Goal: Transaction & Acquisition: Download file/media

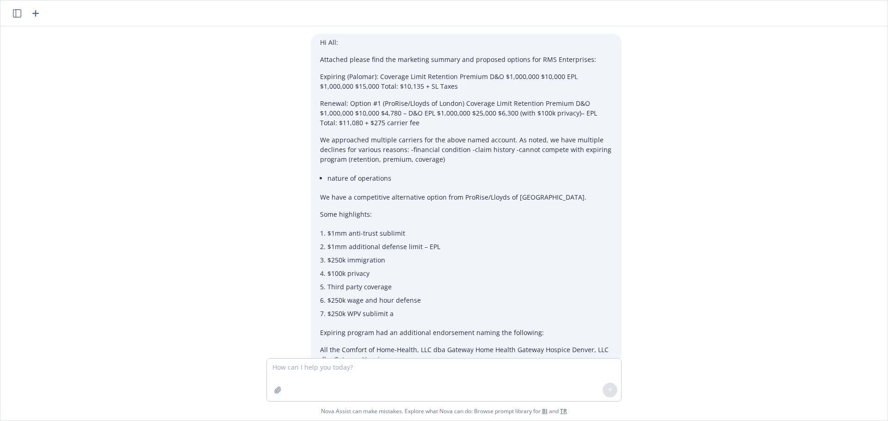
scroll to position [481, 0]
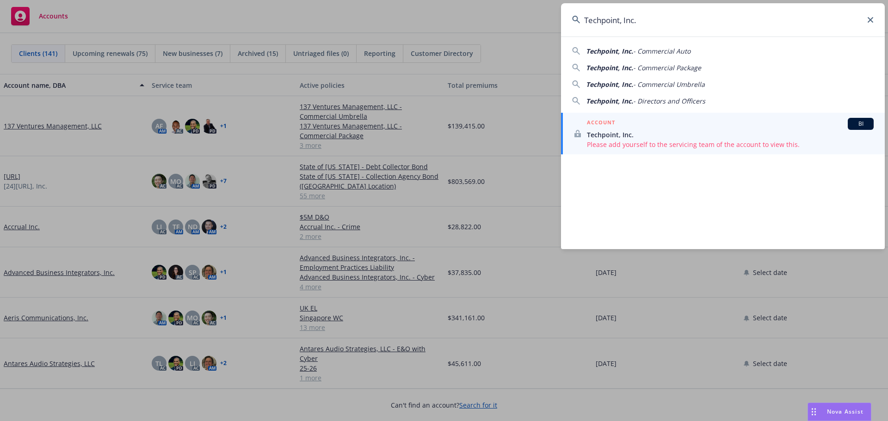
click at [872, 19] on icon at bounding box center [870, 20] width 6 height 6
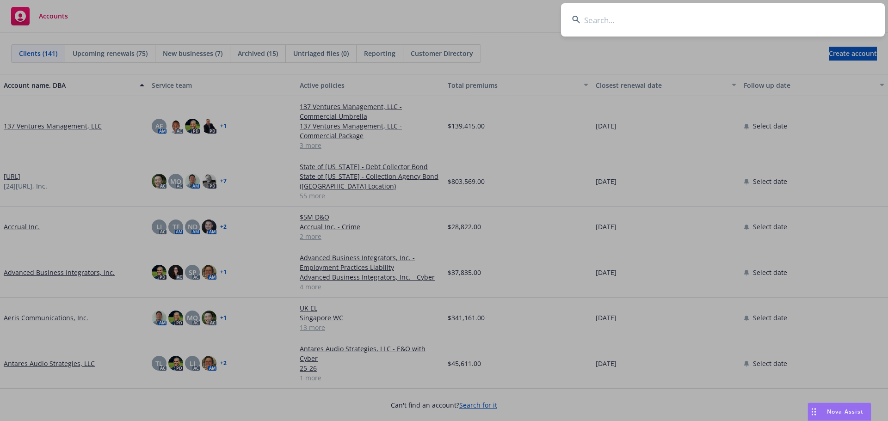
click at [748, 20] on input at bounding box center [723, 19] width 324 height 33
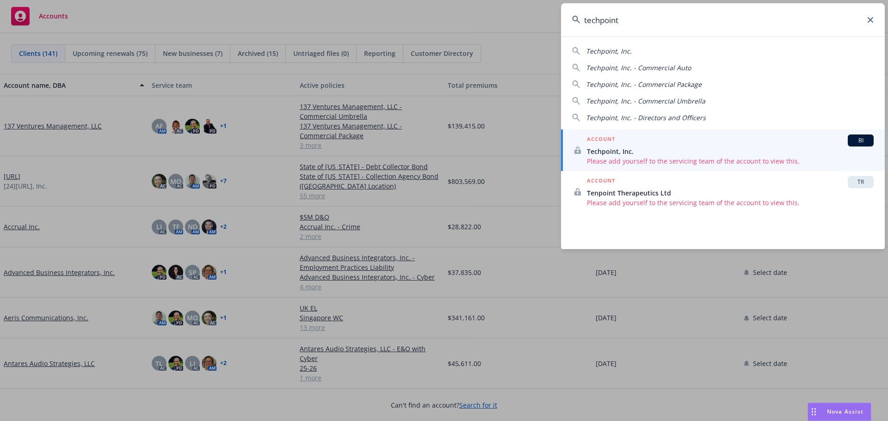
click at [709, 117] on div "Techpoint, Inc. - Directors and Officers" at bounding box center [722, 118] width 301 height 10
type input "Techpoint, Inc. - Directors and Officers"
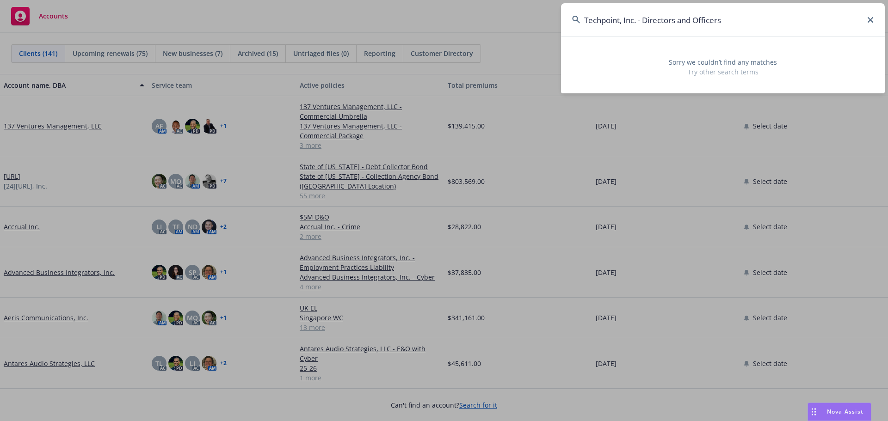
drag, startPoint x: 734, startPoint y: 19, endPoint x: 568, endPoint y: 22, distance: 166.5
click at [568, 22] on input "Techpoint, Inc. - Directors and Officers" at bounding box center [723, 19] width 324 height 33
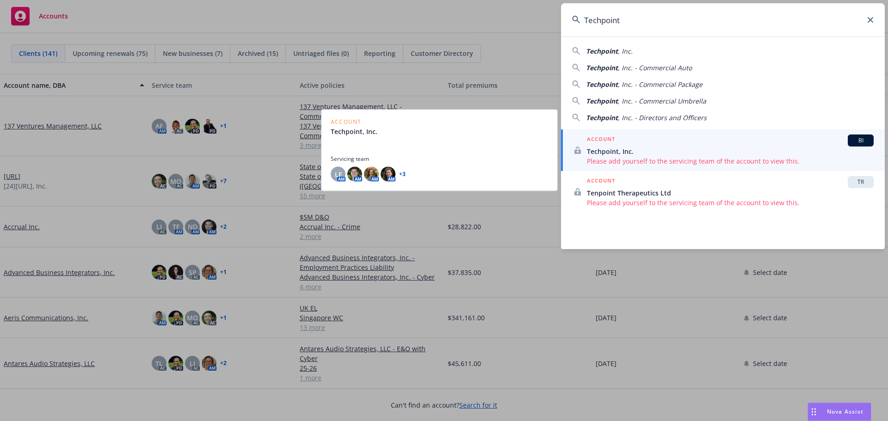
type input "Techpoint"
click at [683, 147] on span "Techpoint, Inc." at bounding box center [730, 152] width 287 height 10
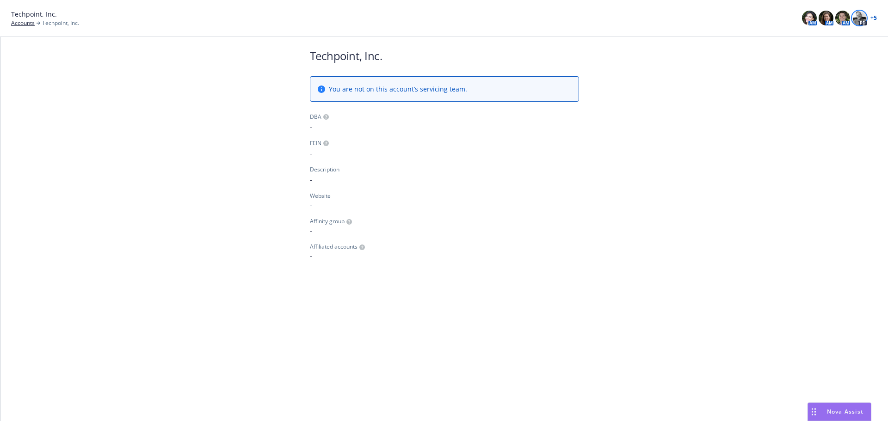
click at [861, 14] on img at bounding box center [859, 18] width 15 height 15
click at [872, 19] on link "+ 5" at bounding box center [873, 18] width 6 height 6
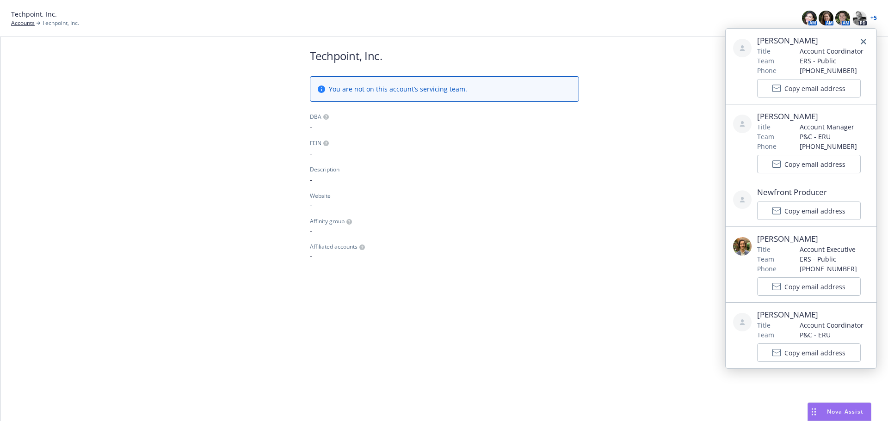
click at [655, 225] on div "Techpoint, Inc. You are not on this account’s servicing team. DBA - FEIN - Desc…" at bounding box center [443, 154] width 887 height 235
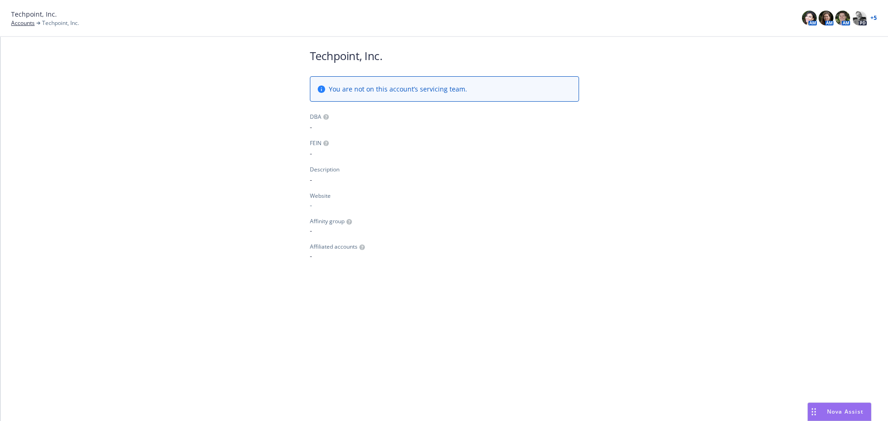
click at [824, 413] on div "Nova Assist" at bounding box center [844, 412] width 51 height 8
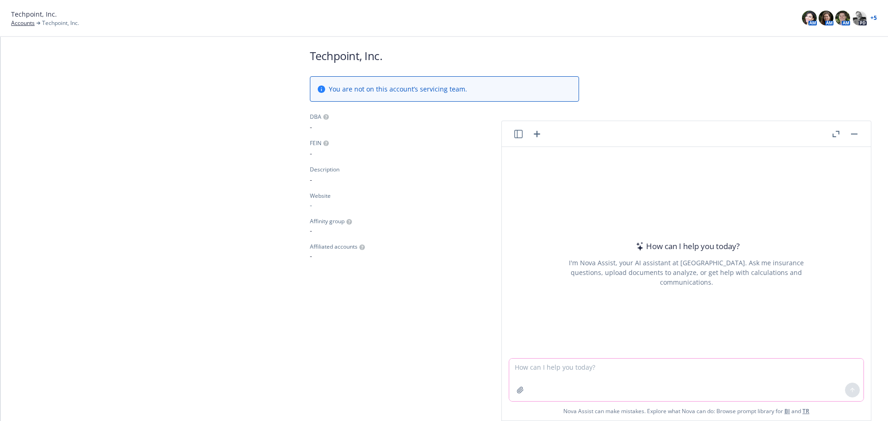
click at [550, 368] on textarea at bounding box center [686, 380] width 354 height 43
type textarea "Need an email talking about Property Rates and what percentage are we seeing fo…"
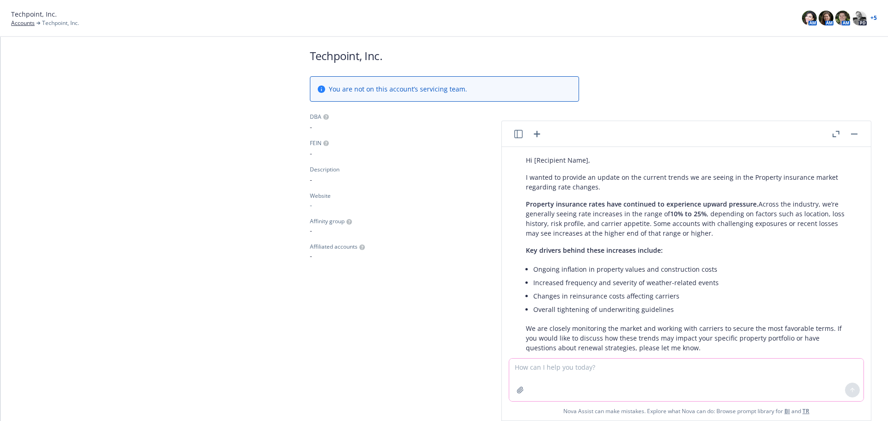
scroll to position [184, 0]
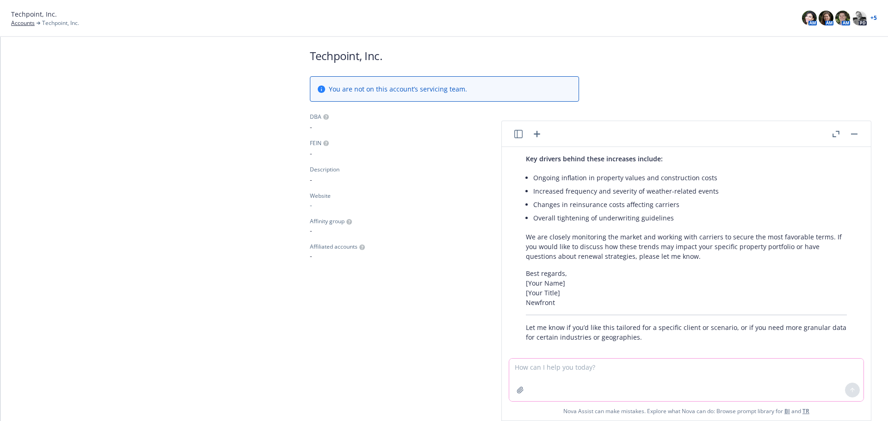
click at [655, 373] on textarea at bounding box center [686, 380] width 354 height 43
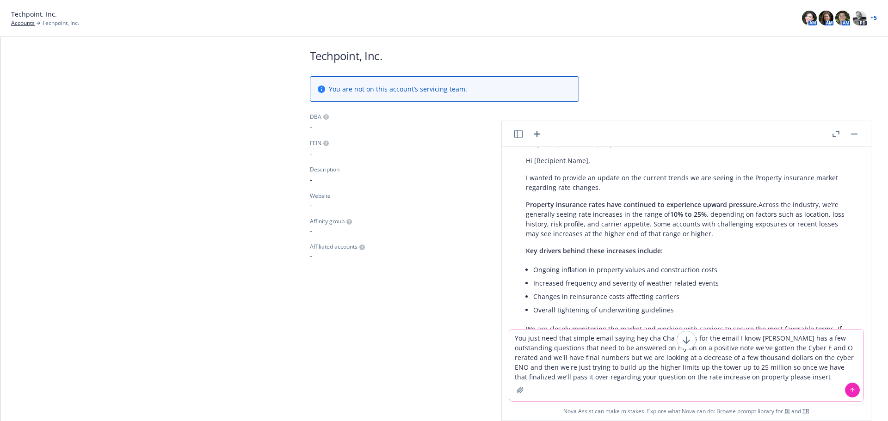
scroll to position [92, 0]
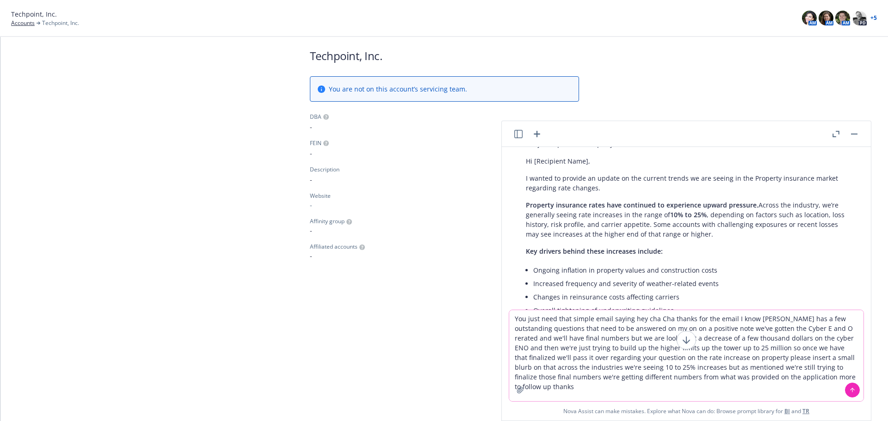
type textarea "You just need that simple email saying hey cha Cha thanks for the email I know …"
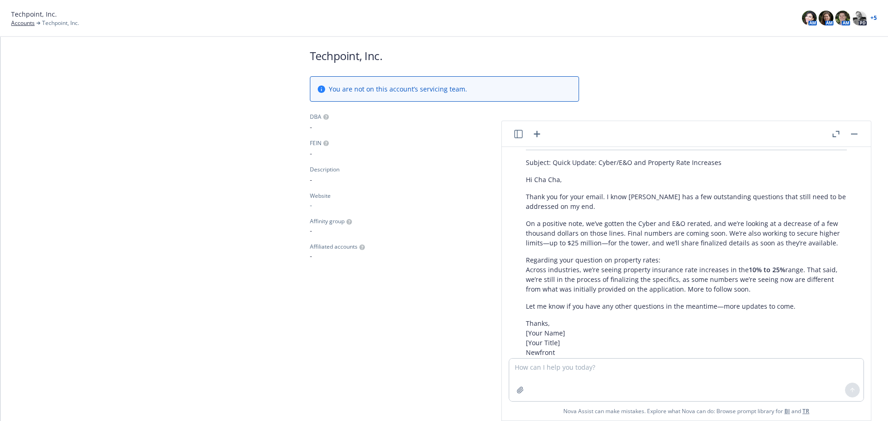
scroll to position [458, 0]
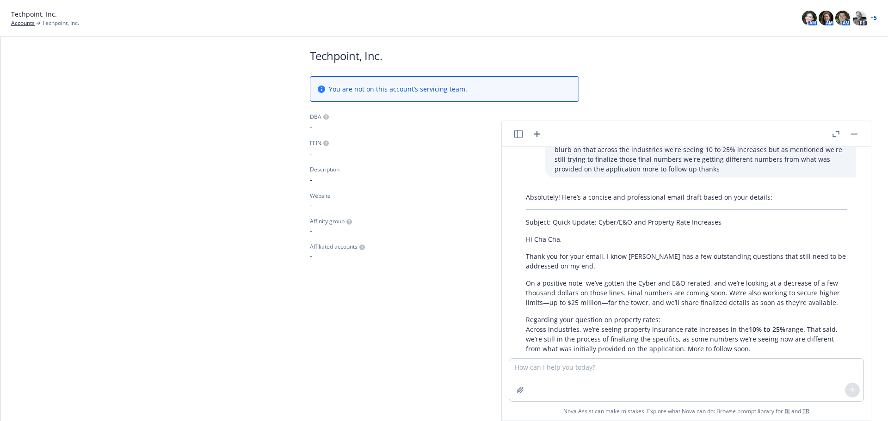
drag, startPoint x: 752, startPoint y: 240, endPoint x: 526, endPoint y: 245, distance: 226.1
click at [526, 245] on div "Absolutely! Here’s a concise and professional email draft based on your details…" at bounding box center [685, 317] width 339 height 257
copy div "Thank you for your email. I know Huber has a few outstanding questions that sti…"
click at [682, 366] on textarea at bounding box center [686, 380] width 354 height 43
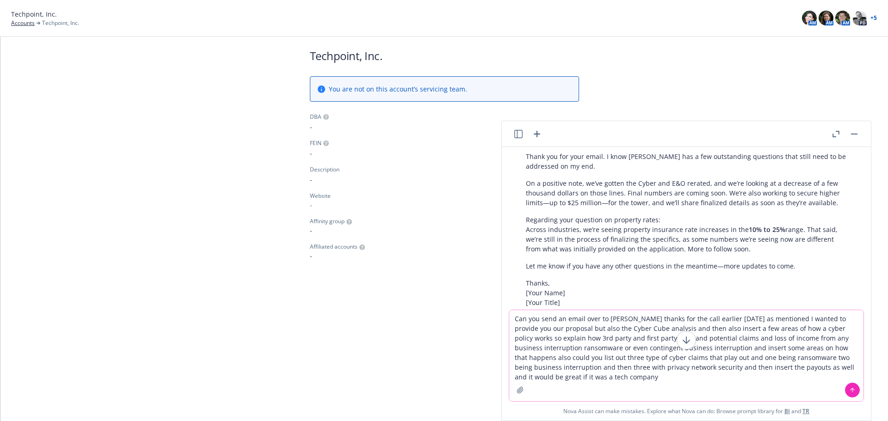
type textarea "Can you send an email over to Michael thanks for the call earlier today as ment…"
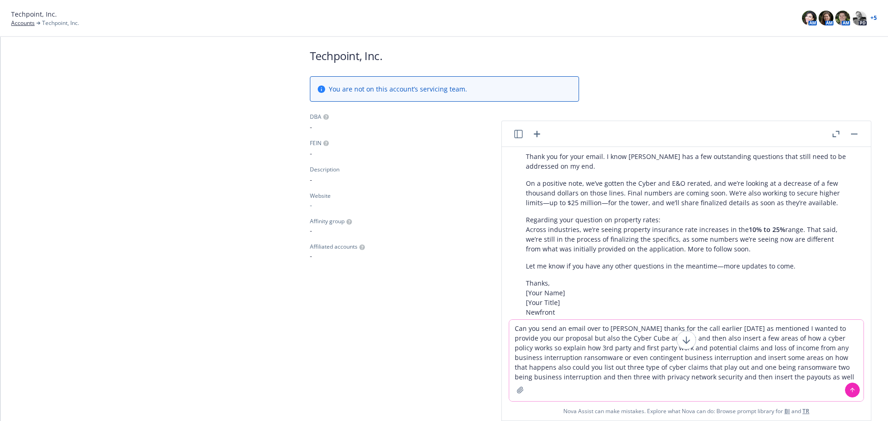
click at [849, 388] on icon at bounding box center [852, 390] width 6 height 6
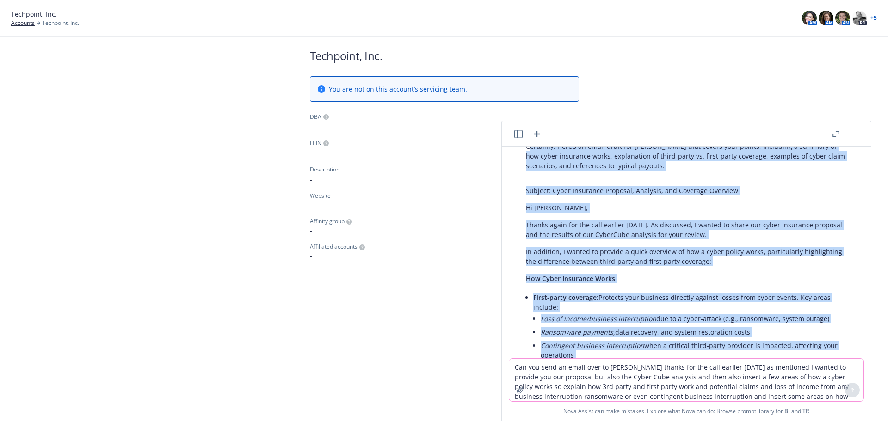
scroll to position [823, 0]
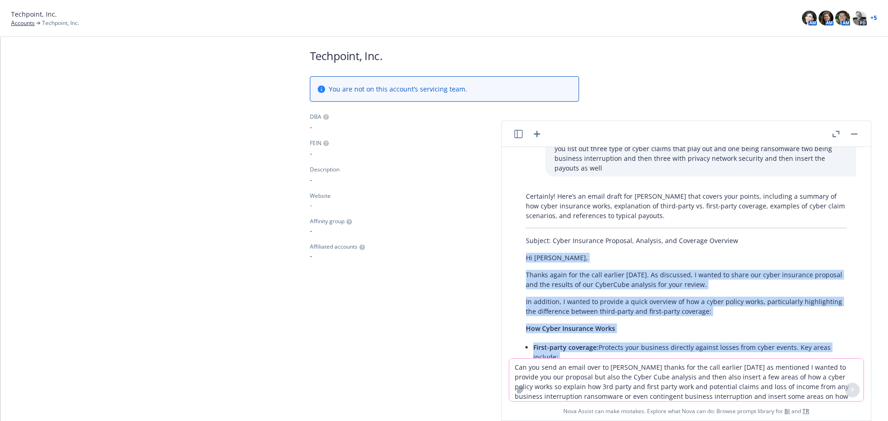
drag, startPoint x: 710, startPoint y: 230, endPoint x: 522, endPoint y: 240, distance: 188.5
copy div "Hi Michael, Thanks again for the call earlier today. As discussed, I wanted to …"
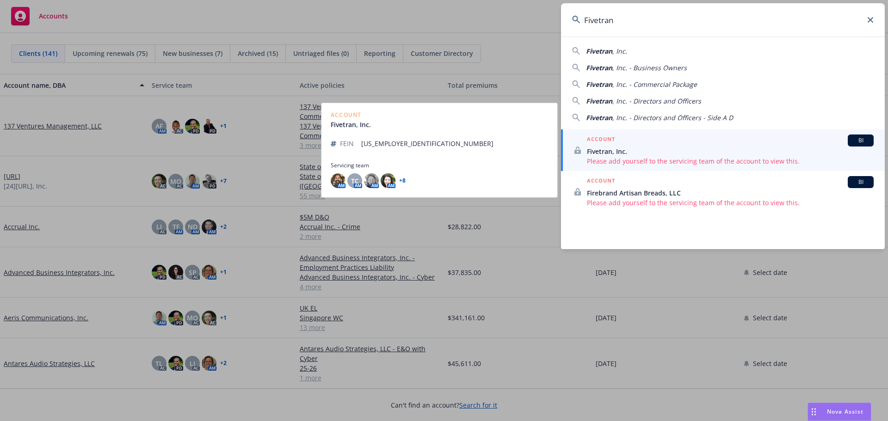
type input "Fivetran"
click at [699, 159] on span "Please add yourself to the servicing team of the account to view this." at bounding box center [730, 161] width 287 height 10
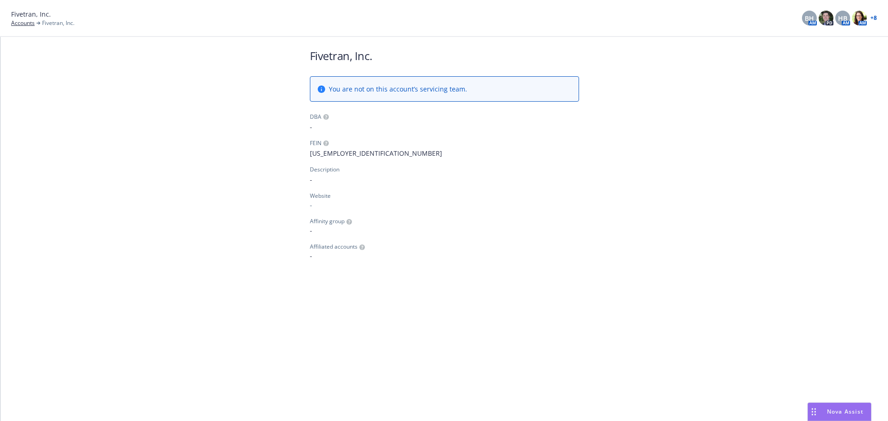
click at [873, 18] on link "+ 8" at bounding box center [873, 18] width 6 height 6
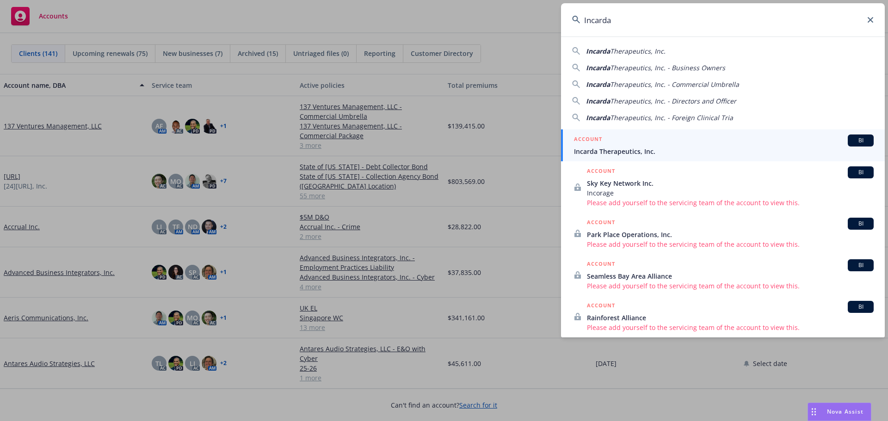
click at [636, 48] on span "Therapeutics, Inc." at bounding box center [637, 51] width 55 height 9
type input "Incarda Therapeutics, Inc."
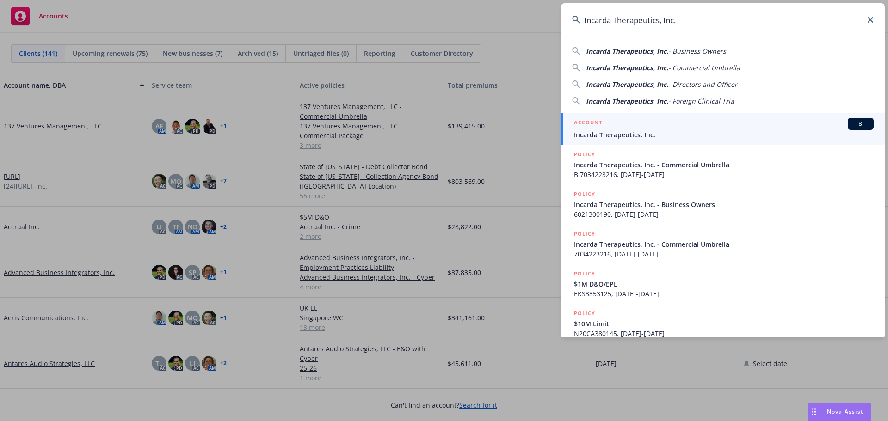
click at [627, 139] on span "Incarda Therapeutics, Inc." at bounding box center [724, 135] width 300 height 10
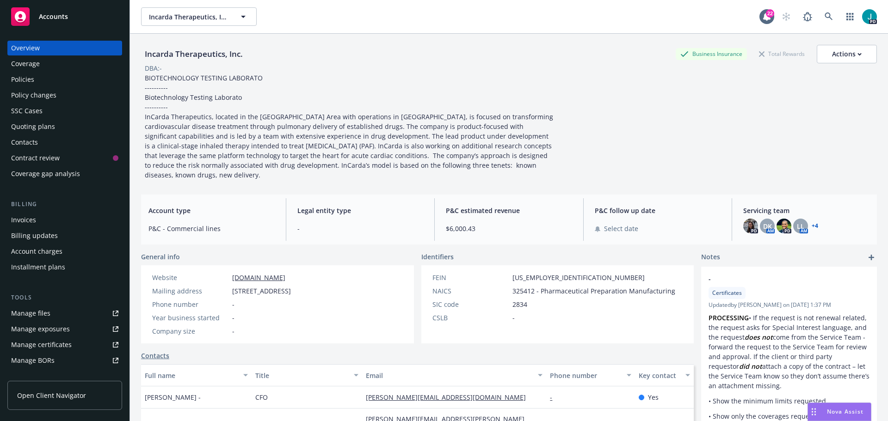
click at [43, 84] on div "Policies" at bounding box center [64, 79] width 107 height 15
drag, startPoint x: 58, startPoint y: 81, endPoint x: 63, endPoint y: 87, distance: 8.5
click at [58, 81] on div "Policies" at bounding box center [64, 79] width 107 height 15
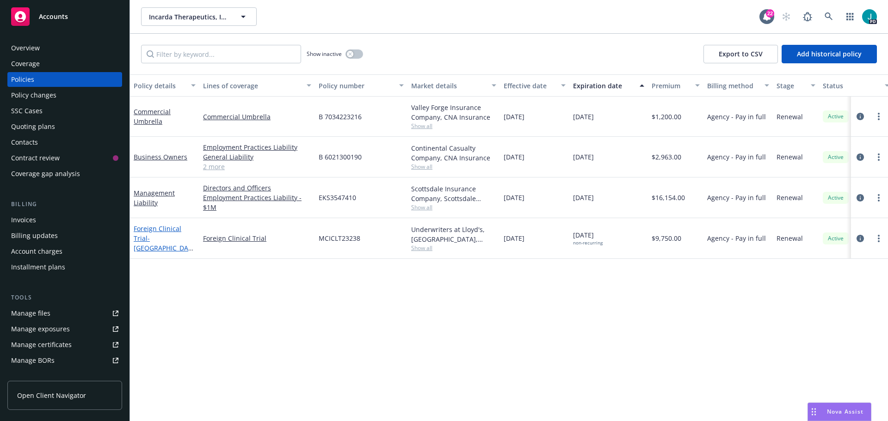
click at [182, 232] on link "Foreign Clinical Trial - [GEOGRAPHIC_DATA]/[GEOGRAPHIC_DATA]-016" at bounding box center [163, 243] width 58 height 38
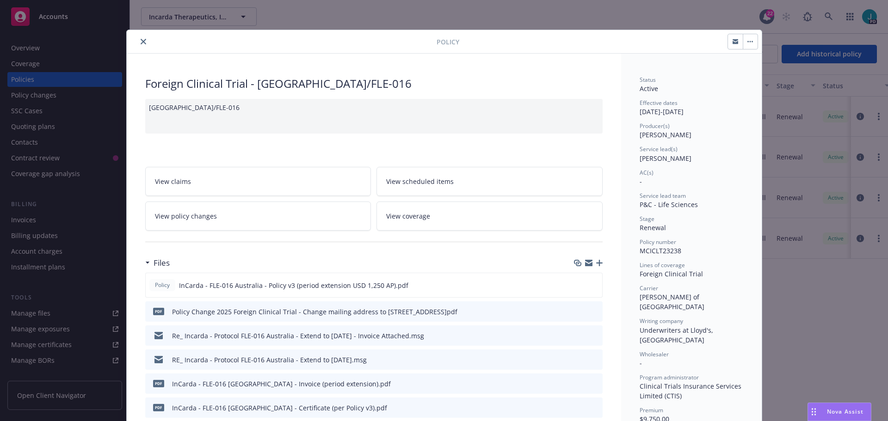
click at [138, 43] on button "close" at bounding box center [143, 41] width 11 height 11
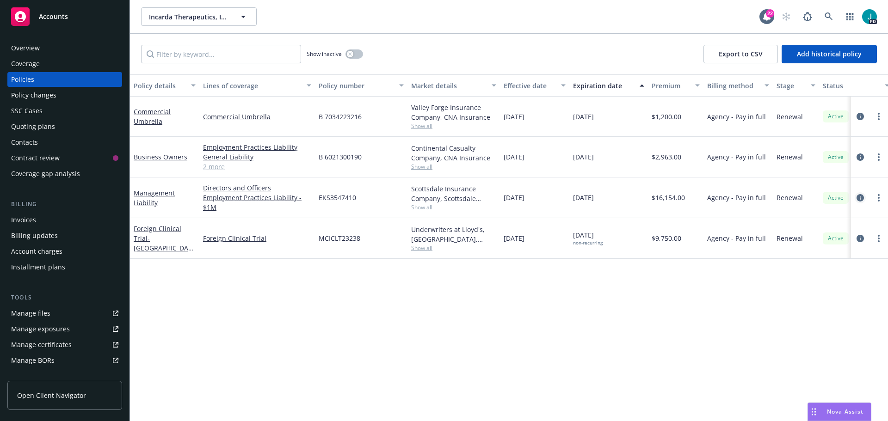
click at [856, 197] on icon "circleInformation" at bounding box center [859, 197] width 7 height 7
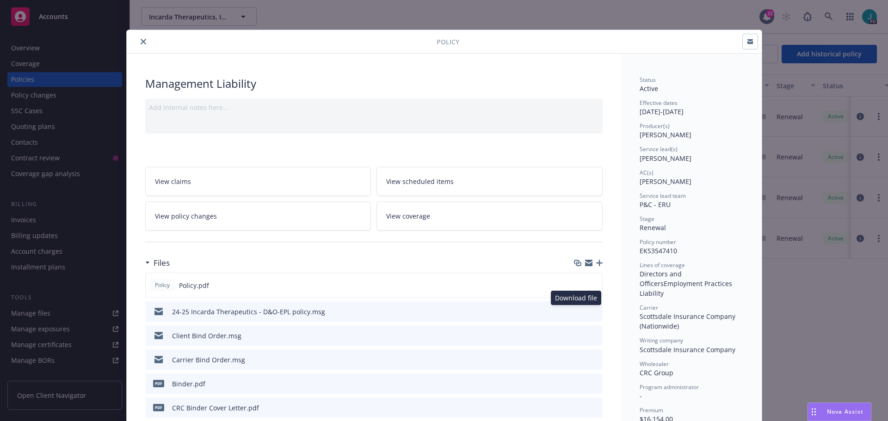
click at [577, 311] on icon "download file" at bounding box center [578, 310] width 7 height 7
click at [574, 282] on icon "download file" at bounding box center [577, 284] width 7 height 7
click at [139, 46] on button "close" at bounding box center [143, 41] width 11 height 11
